Goal: Task Accomplishment & Management: Manage account settings

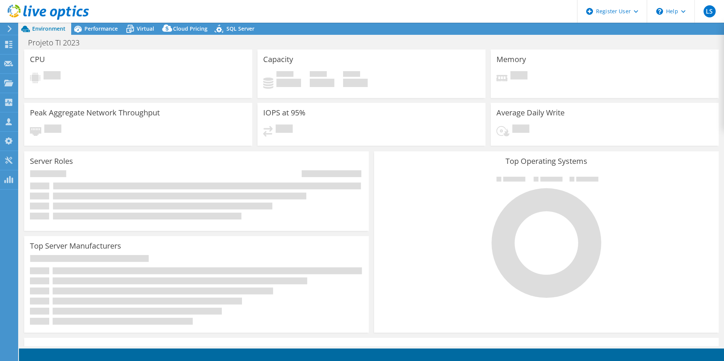
select select "SouthAmerica"
select select "USD"
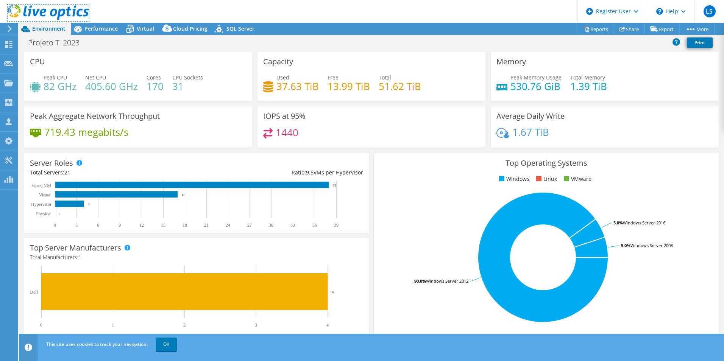
click at [48, 14] on icon at bounding box center [48, 13] width 81 height 16
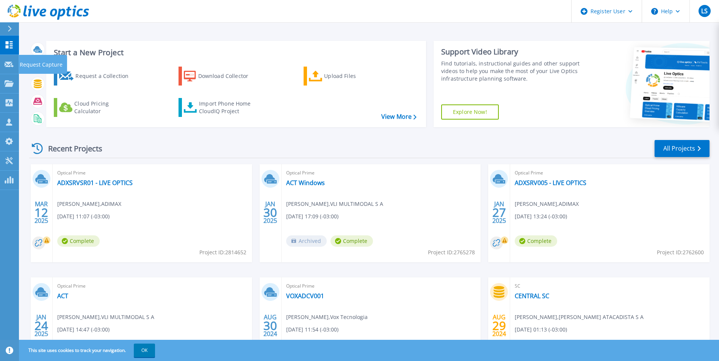
click at [35, 64] on p "Request Capture" at bounding box center [41, 65] width 43 height 20
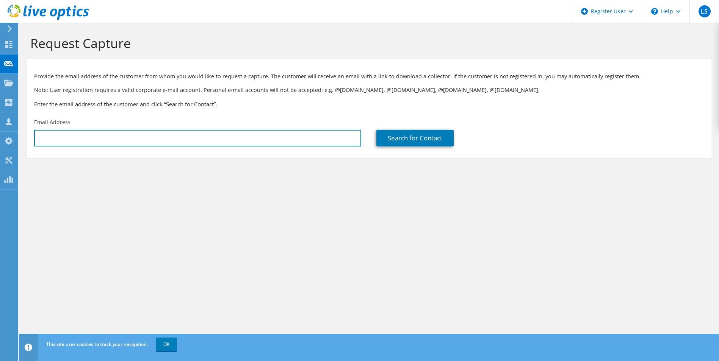
click at [83, 132] on input "text" at bounding box center [197, 138] width 327 height 17
paste input "esantossilva@acciona.com"
type input "esantossilva@acciona.com"
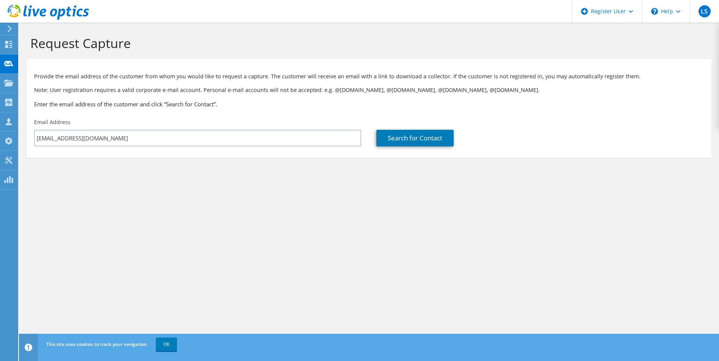
click at [323, 209] on div "Request Capture Provide the email address of the customer from whom you would l…" at bounding box center [369, 192] width 700 height 339
click at [402, 138] on link "Search for Contact" at bounding box center [414, 138] width 77 height 17
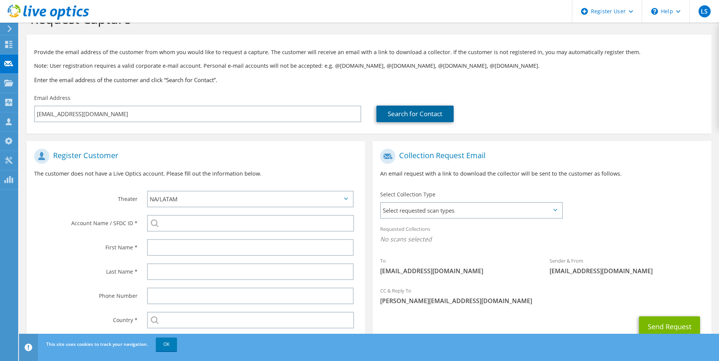
scroll to position [38, 0]
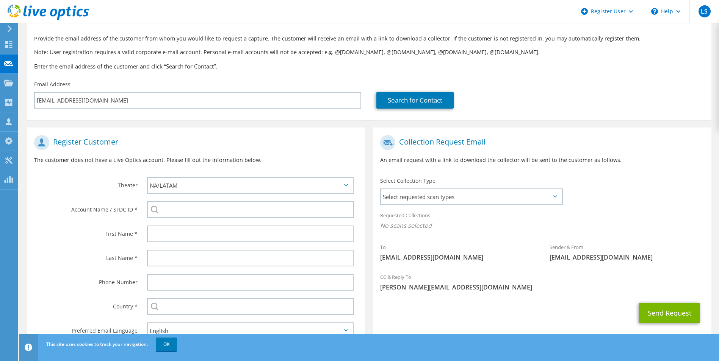
click at [258, 177] on div "APJ EMEA NA/LATAM" at bounding box center [252, 186] width 226 height 24
drag, startPoint x: 257, startPoint y: 183, endPoint x: 278, endPoint y: 150, distance: 38.4
click at [257, 183] on select "APJ EMEA NA/LATAM" at bounding box center [250, 185] width 207 height 17
click at [282, 144] on h1 "Register Customer" at bounding box center [193, 142] width 319 height 15
click at [225, 200] on div at bounding box center [252, 210] width 226 height 24
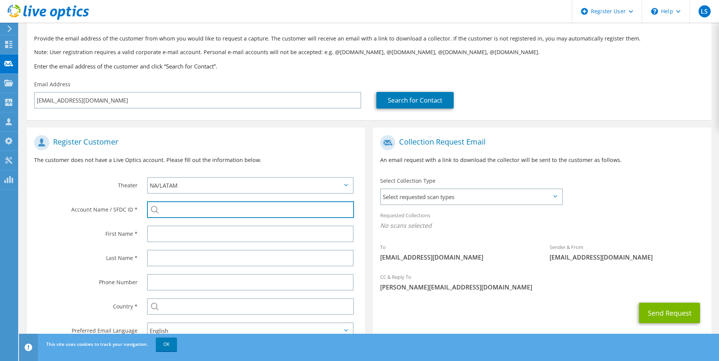
click at [224, 205] on input "search" at bounding box center [250, 210] width 207 height 17
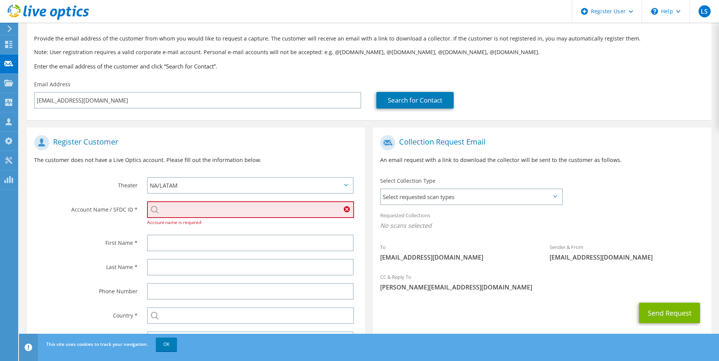
click at [196, 211] on input "search" at bounding box center [250, 210] width 207 height 17
paste input "3404793019"
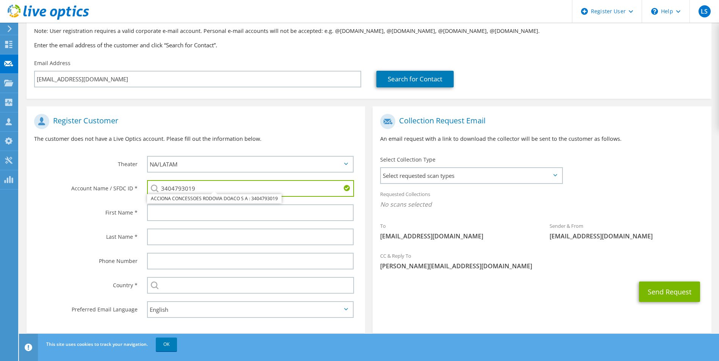
scroll to position [69, 0]
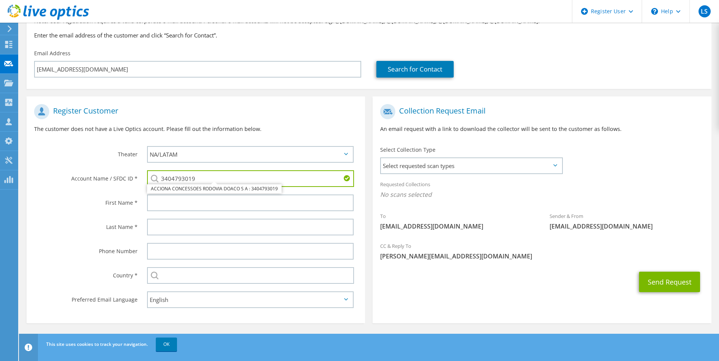
type input "3404793019"
click at [290, 213] on div at bounding box center [252, 203] width 226 height 24
drag, startPoint x: 293, startPoint y: 206, endPoint x: 293, endPoint y: 211, distance: 4.9
click at [293, 206] on input "text" at bounding box center [250, 203] width 207 height 17
click at [269, 121] on div "Register Customer The customer does not have a Live Optics account. Please fill…" at bounding box center [196, 121] width 338 height 42
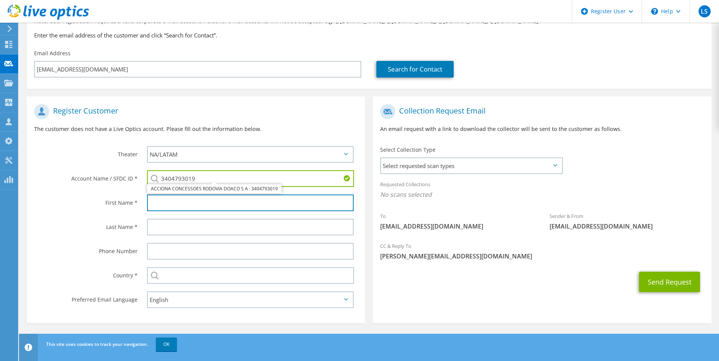
click at [214, 209] on input "text" at bounding box center [250, 203] width 207 height 17
type input "Evertton"
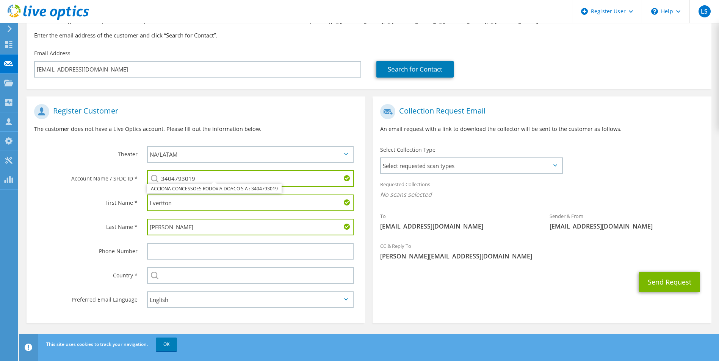
type input "[PERSON_NAME]"
click at [257, 276] on input "text" at bounding box center [250, 275] width 207 height 17
type input "[GEOGRAPHIC_DATA]"
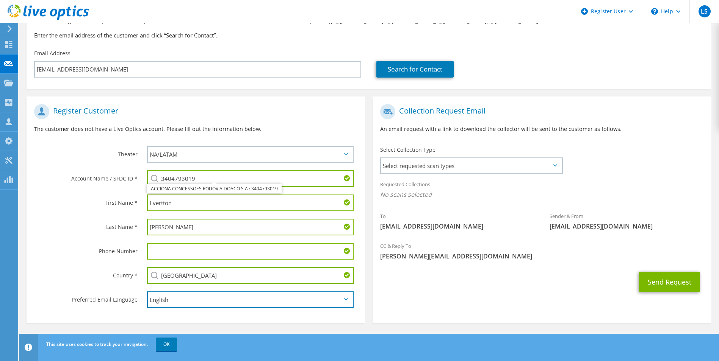
click at [194, 302] on select "English Deutsch Español Français Italiano Polski Português Русский 한국어 中文 日本語" at bounding box center [250, 300] width 207 height 17
select select "pt-BR"
click at [147, 292] on select "English Deutsch Español Français Italiano Polski Português Русский 한국어 中文 日本語" at bounding box center [250, 300] width 207 height 17
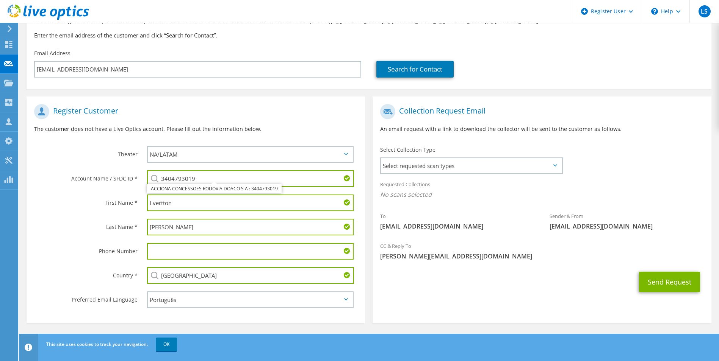
click at [470, 162] on span "Select requested scan types" at bounding box center [471, 165] width 180 height 15
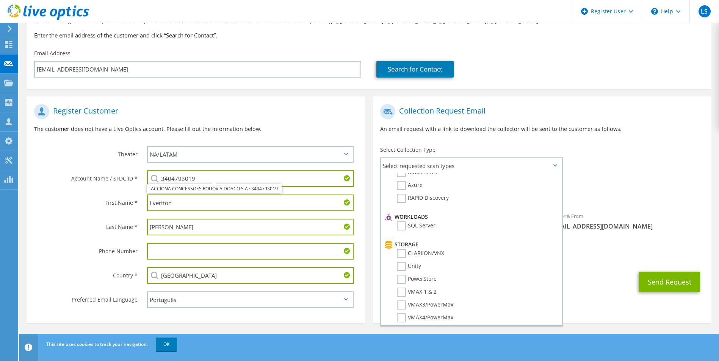
scroll to position [0, 0]
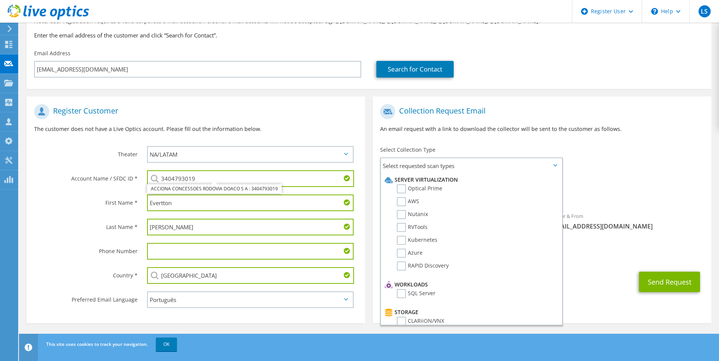
click at [402, 189] on label "Optical Prime" at bounding box center [419, 189] width 45 height 9
click at [0, 0] on input "Optical Prime" at bounding box center [0, 0] width 0 height 0
click at [621, 186] on div "Requested Collections No scans selected Optical Prime" at bounding box center [541, 192] width 338 height 30
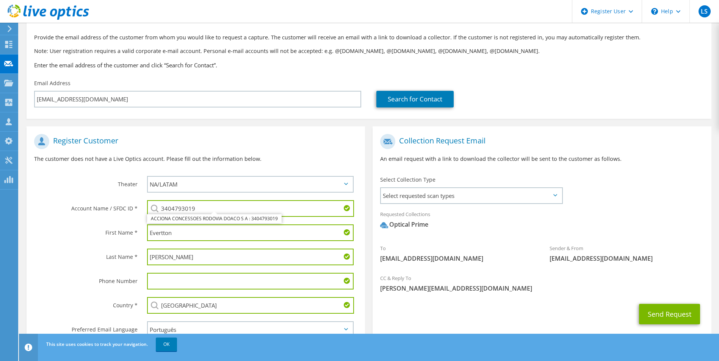
scroll to position [69, 0]
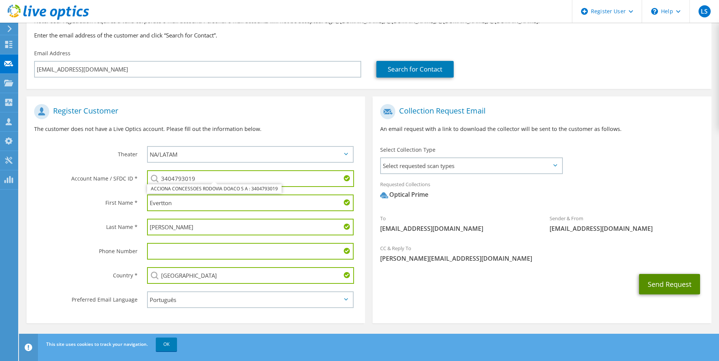
click at [653, 282] on button "Send Request" at bounding box center [669, 284] width 61 height 20
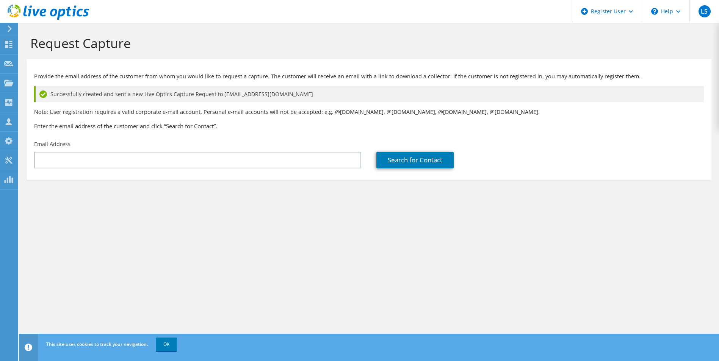
drag, startPoint x: 182, startPoint y: 202, endPoint x: 201, endPoint y: 219, distance: 25.0
click at [183, 203] on section "Request Capture Provide the email address of the customer from whom you would l…" at bounding box center [369, 120] width 700 height 195
click at [266, 232] on div "Request Capture Provide the email address of the customer from whom you would l…" at bounding box center [369, 192] width 700 height 339
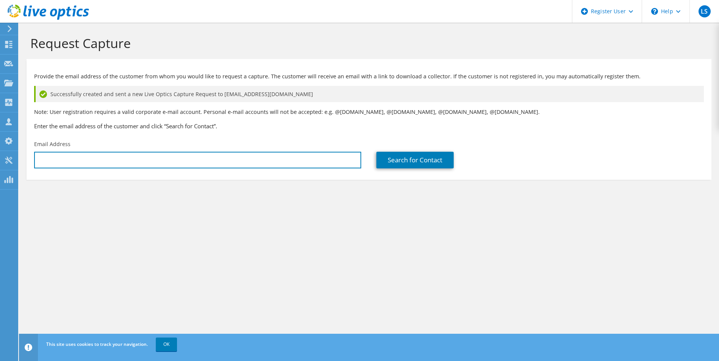
click at [214, 160] on input "text" at bounding box center [197, 160] width 327 height 17
type input "[EMAIL_ADDRESS][DOMAIN_NAME]"
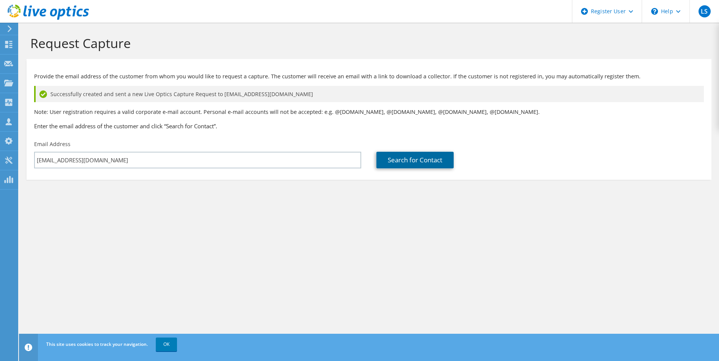
click at [405, 156] on link "Search for Contact" at bounding box center [414, 160] width 77 height 17
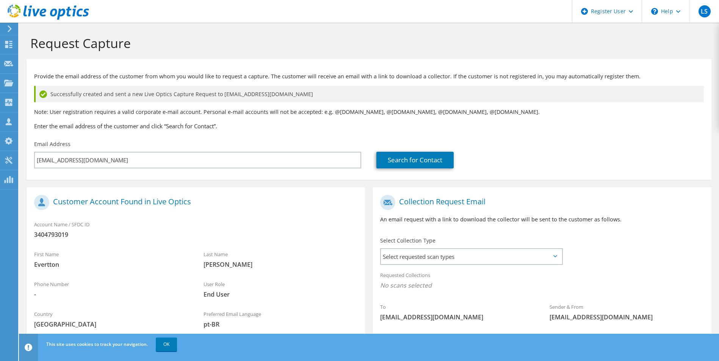
click at [9, 28] on use at bounding box center [10, 28] width 4 height 7
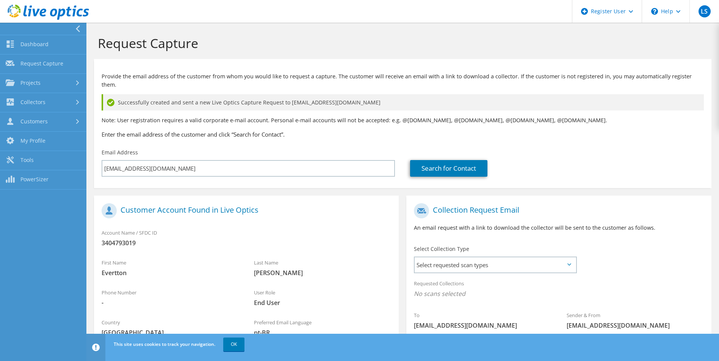
click at [51, 125] on link "Customers" at bounding box center [43, 122] width 86 height 19
click at [59, 202] on link "Search & Manage Users" at bounding box center [43, 207] width 86 height 24
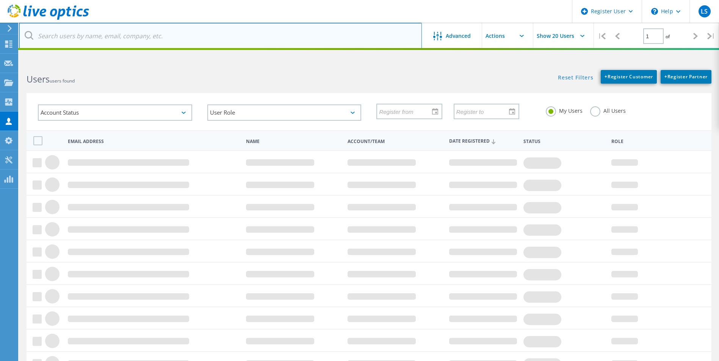
click at [155, 39] on input "text" at bounding box center [220, 36] width 403 height 27
paste input "93106326"
type input "93106326"
type input "[EMAIL_ADDRESS][DOMAIN_NAME]"
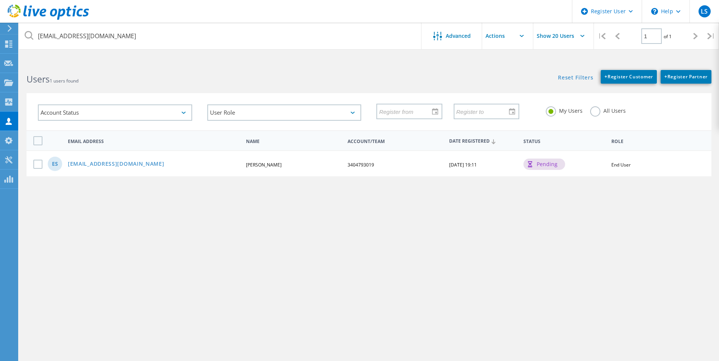
click at [138, 166] on link "[EMAIL_ADDRESS][DOMAIN_NAME]" at bounding box center [116, 164] width 97 height 6
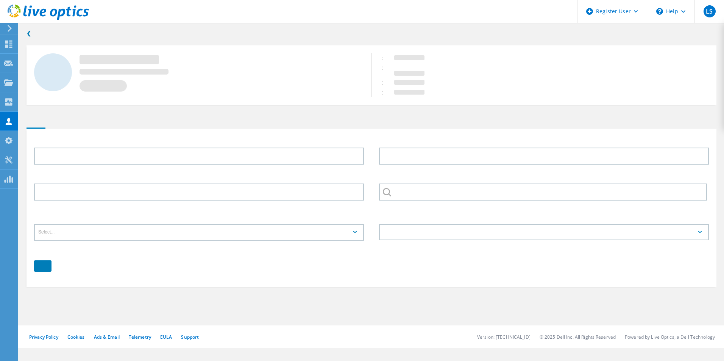
type input "Evertton"
type input "[PERSON_NAME]"
type input "3404793019"
type input "Português"
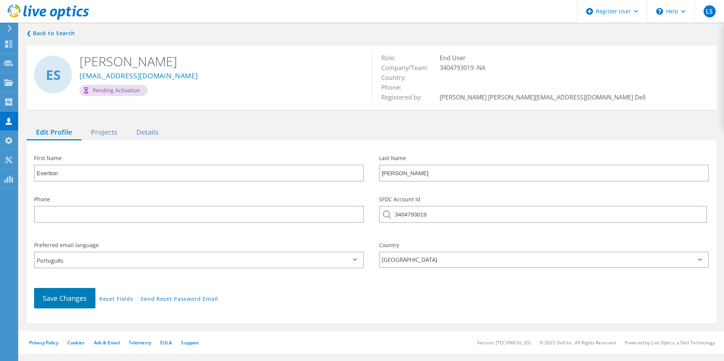
click at [187, 299] on link "Send Reset Password Email" at bounding box center [180, 300] width 78 height 6
click at [160, 300] on link "Send Reset Password Email" at bounding box center [180, 300] width 78 height 6
click at [606, 127] on div "Edit Profile Projects Details" at bounding box center [372, 133] width 690 height 16
drag, startPoint x: 609, startPoint y: 82, endPoint x: 610, endPoint y: 88, distance: 6.1
click at [609, 82] on div "Role: End User Company/Team: 3404793019 -NA Country: Phone: Registered by: Luis…" at bounding box center [541, 77] width 338 height 49
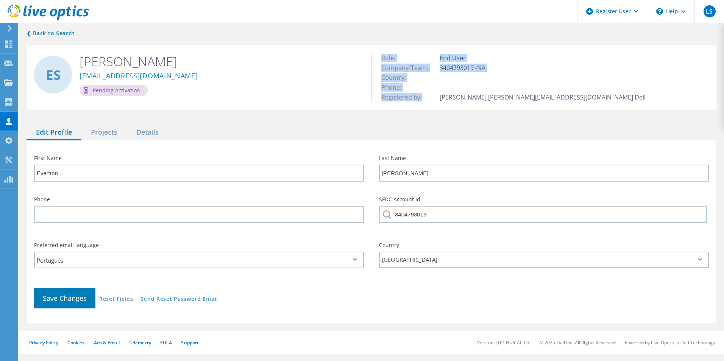
drag, startPoint x: 556, startPoint y: 97, endPoint x: 434, endPoint y: 95, distance: 122.0
click at [434, 95] on div "Role: End User Company/Team: 3404793019 -NA Country: Phone: Registered by: Luis…" at bounding box center [541, 77] width 338 height 49
drag, startPoint x: 434, startPoint y: 95, endPoint x: 407, endPoint y: 111, distance: 32.3
click at [407, 111] on div "❮ Back to Search ES Evertton Silva esantossilva@acciona.com Pending Activation …" at bounding box center [371, 176] width 705 height 310
drag, startPoint x: 109, startPoint y: 131, endPoint x: 119, endPoint y: 137, distance: 11.2
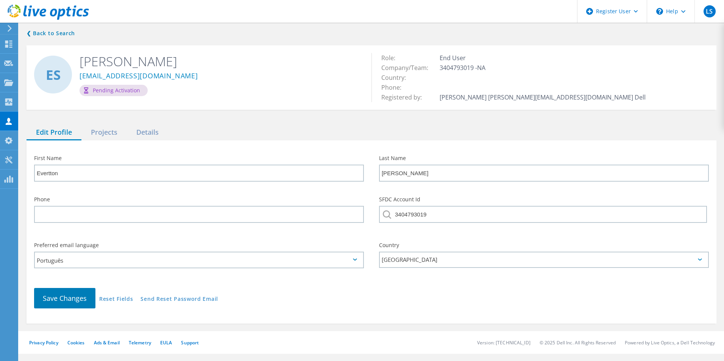
click at [109, 131] on div "Projects" at bounding box center [103, 133] width 45 height 16
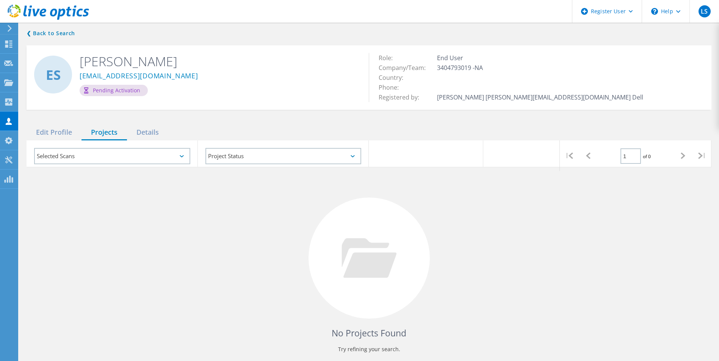
click at [155, 131] on div "Details" at bounding box center [147, 133] width 41 height 16
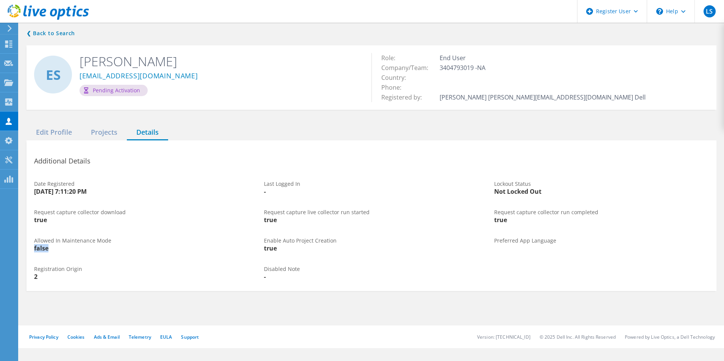
drag, startPoint x: 42, startPoint y: 251, endPoint x: 34, endPoint y: 251, distance: 8.7
click at [34, 251] on div "Allowed In Maintenance Mode false" at bounding box center [142, 245] width 230 height 28
drag, startPoint x: 34, startPoint y: 251, endPoint x: 78, endPoint y: 276, distance: 50.9
click at [87, 258] on div "Allowed In Maintenance Mode false" at bounding box center [142, 245] width 230 height 28
drag, startPoint x: 46, startPoint y: 276, endPoint x: 27, endPoint y: 275, distance: 19.0
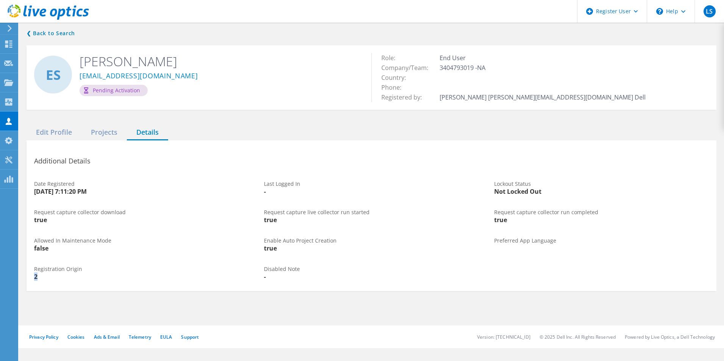
click at [27, 275] on div "Registration Origin 2" at bounding box center [142, 273] width 230 height 28
drag, startPoint x: 544, startPoint y: 193, endPoint x: 493, endPoint y: 191, distance: 51.2
click at [493, 191] on div "Lockout Status Not Locked Out" at bounding box center [602, 188] width 230 height 28
drag, startPoint x: 493, startPoint y: 191, endPoint x: 477, endPoint y: 235, distance: 47.1
click at [477, 235] on div "Enable Auto Project Creation true" at bounding box center [372, 245] width 230 height 28
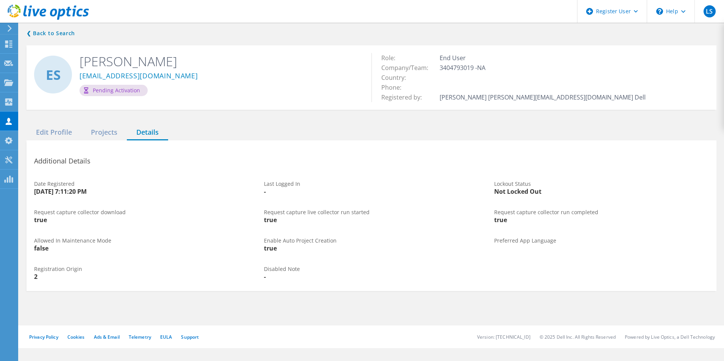
click at [61, 132] on div "Edit Profile" at bounding box center [54, 133] width 55 height 16
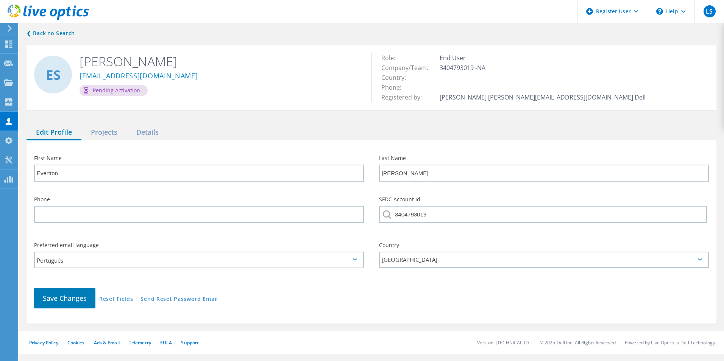
click at [180, 299] on link "Send Reset Password Email" at bounding box center [180, 300] width 78 height 6
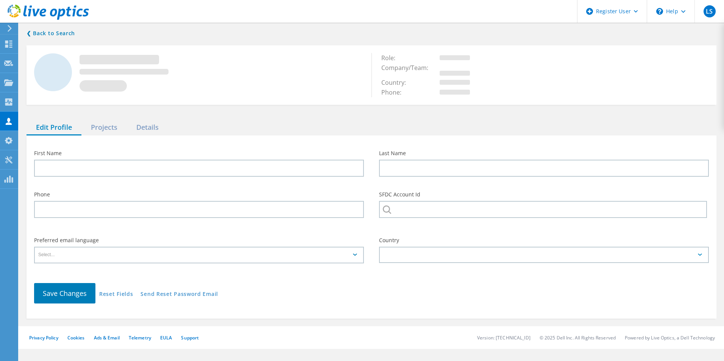
type input "Evertton"
type input "[PERSON_NAME]"
type input "3404793019"
type input "Português"
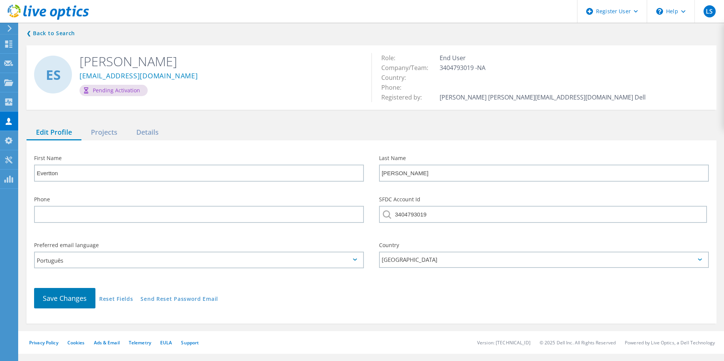
click at [171, 300] on link "Send Reset Password Email" at bounding box center [180, 300] width 78 height 6
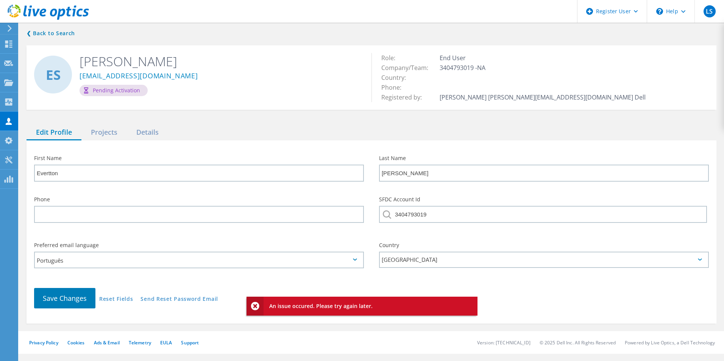
click at [235, 129] on div "Edit Profile Projects Details" at bounding box center [372, 133] width 690 height 16
